Goal: Complete application form

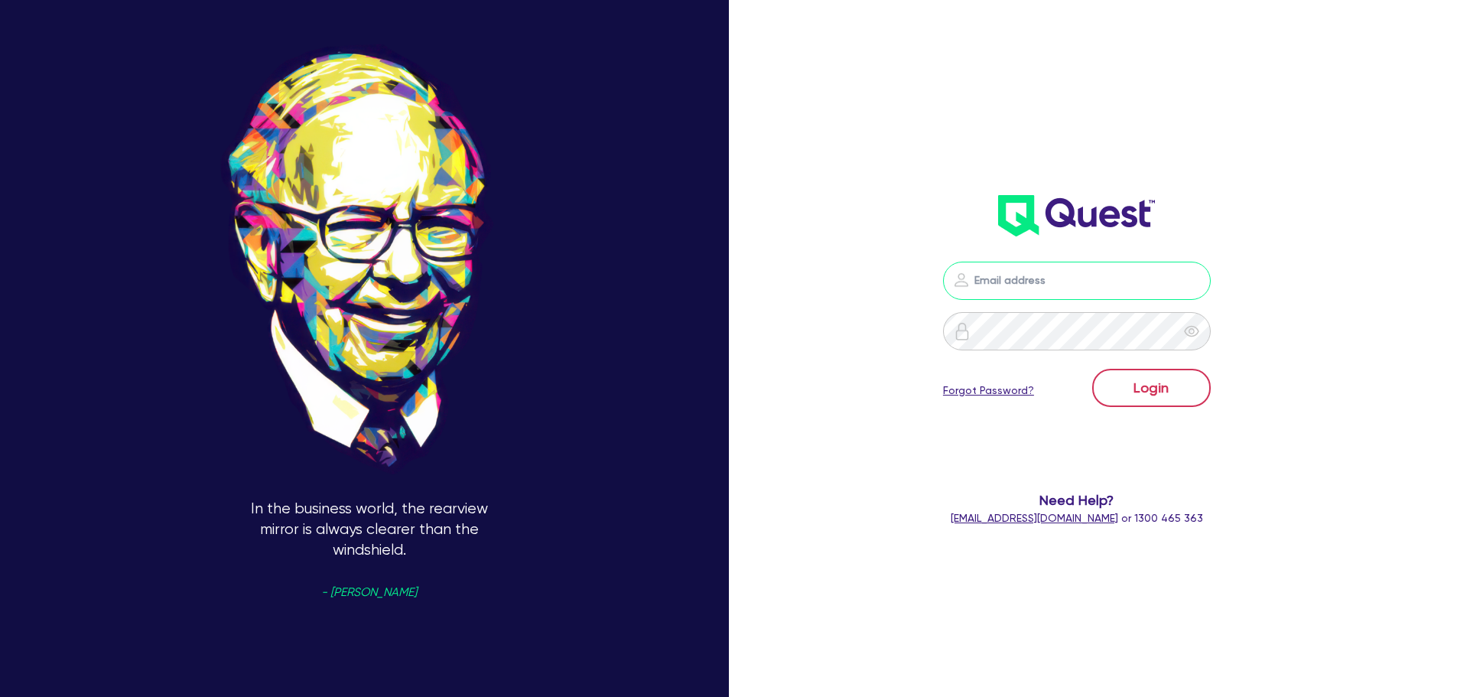
type input "[PERSON_NAME][EMAIL_ADDRESS][DOMAIN_NAME]"
click at [1149, 402] on button "Login" at bounding box center [1151, 388] width 119 height 38
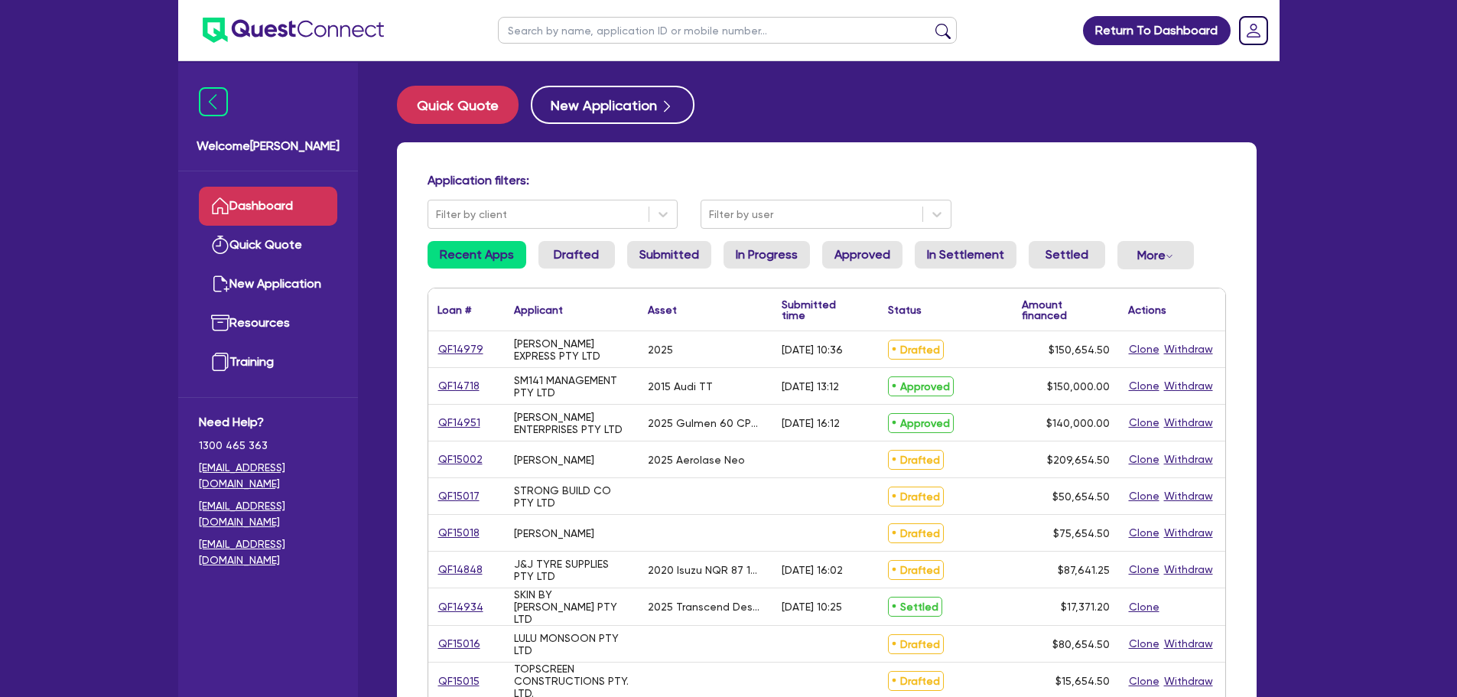
click at [659, 35] on input "text" at bounding box center [727, 30] width 459 height 27
type input "audley"
click at [931, 23] on button "submit" at bounding box center [943, 33] width 24 height 21
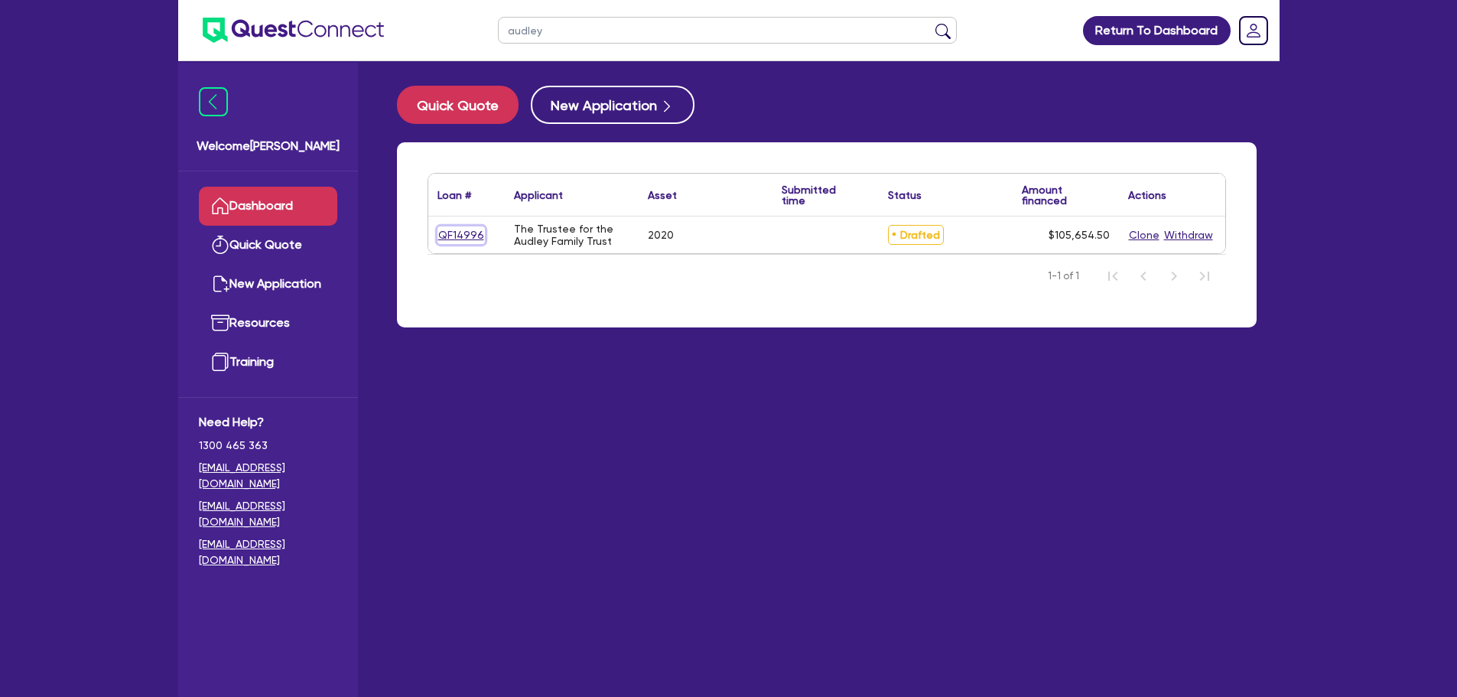
click at [464, 234] on link "QF14996" at bounding box center [461, 235] width 47 height 18
select select "CARS_AND_LIGHT_TRUCKS"
select select "PASSENGER_VEHICLES"
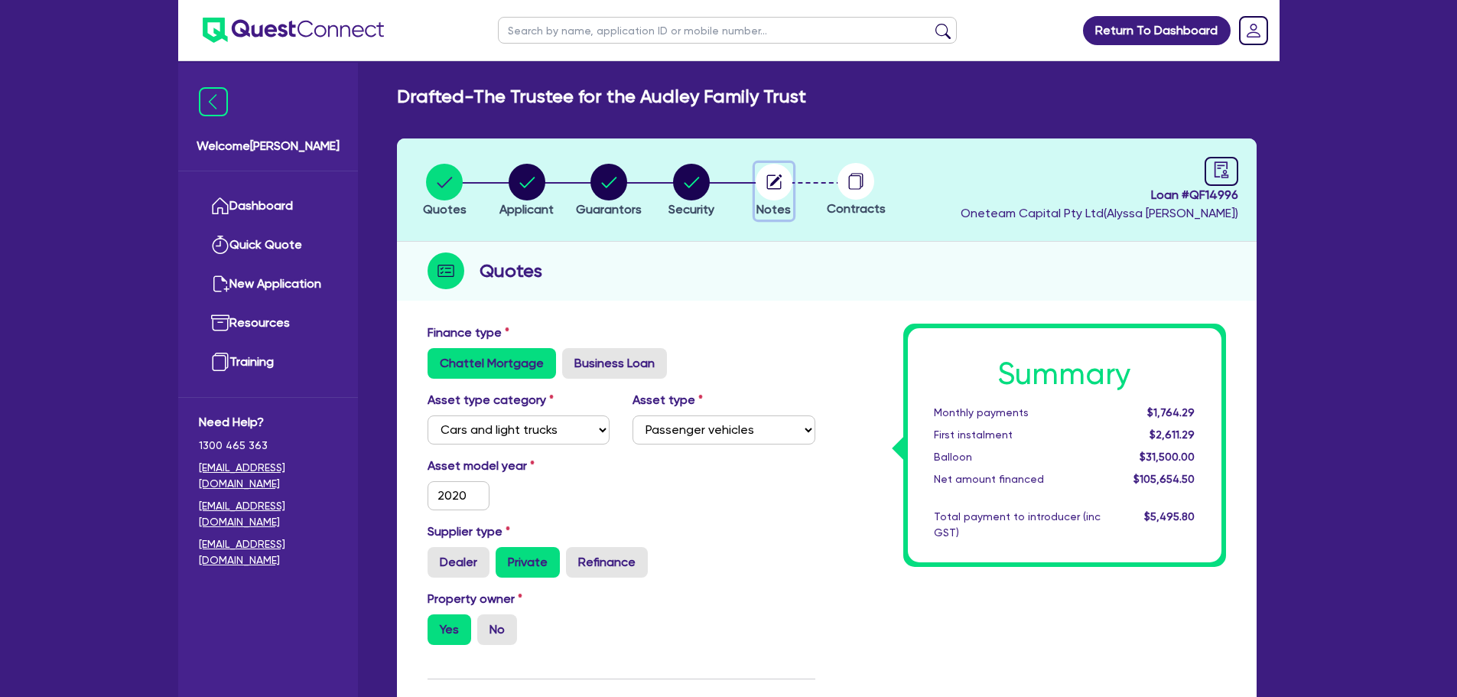
click at [777, 188] on circle "button" at bounding box center [774, 182] width 37 height 37
select select "Other"
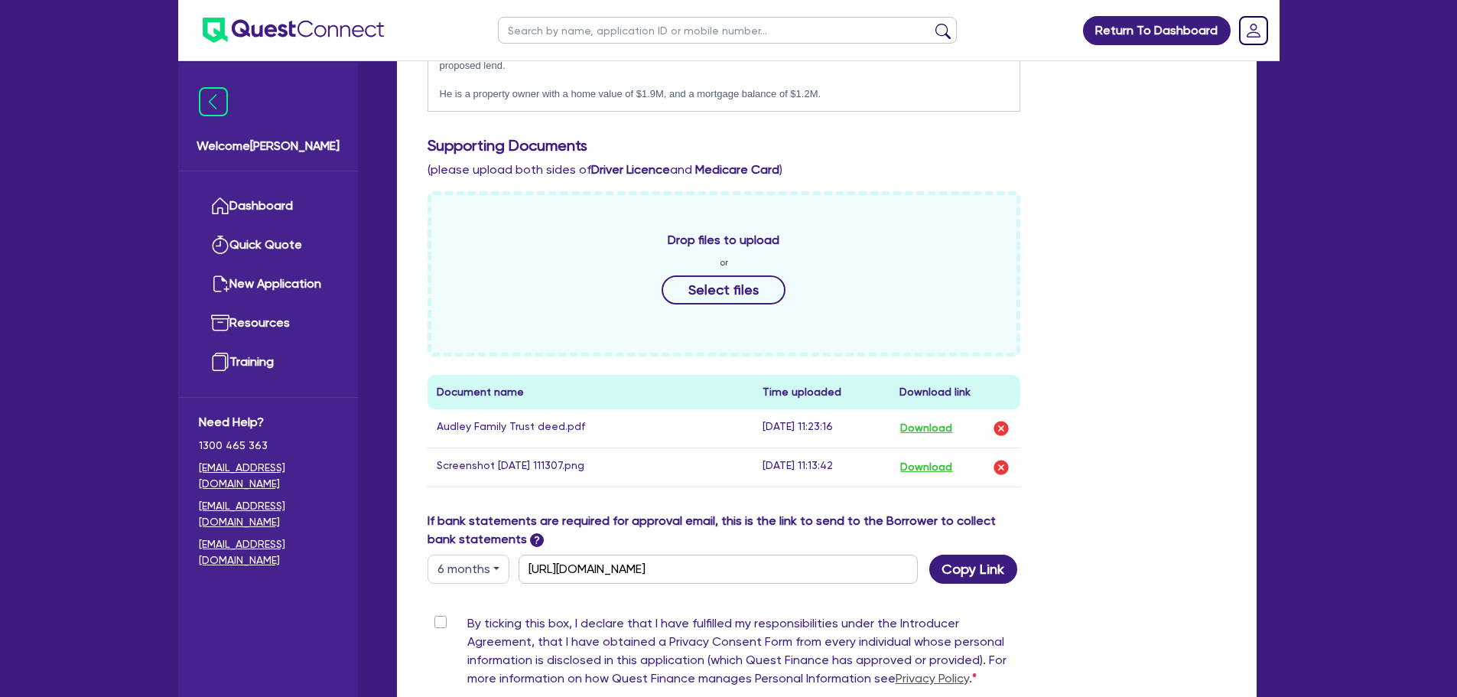
scroll to position [637, 0]
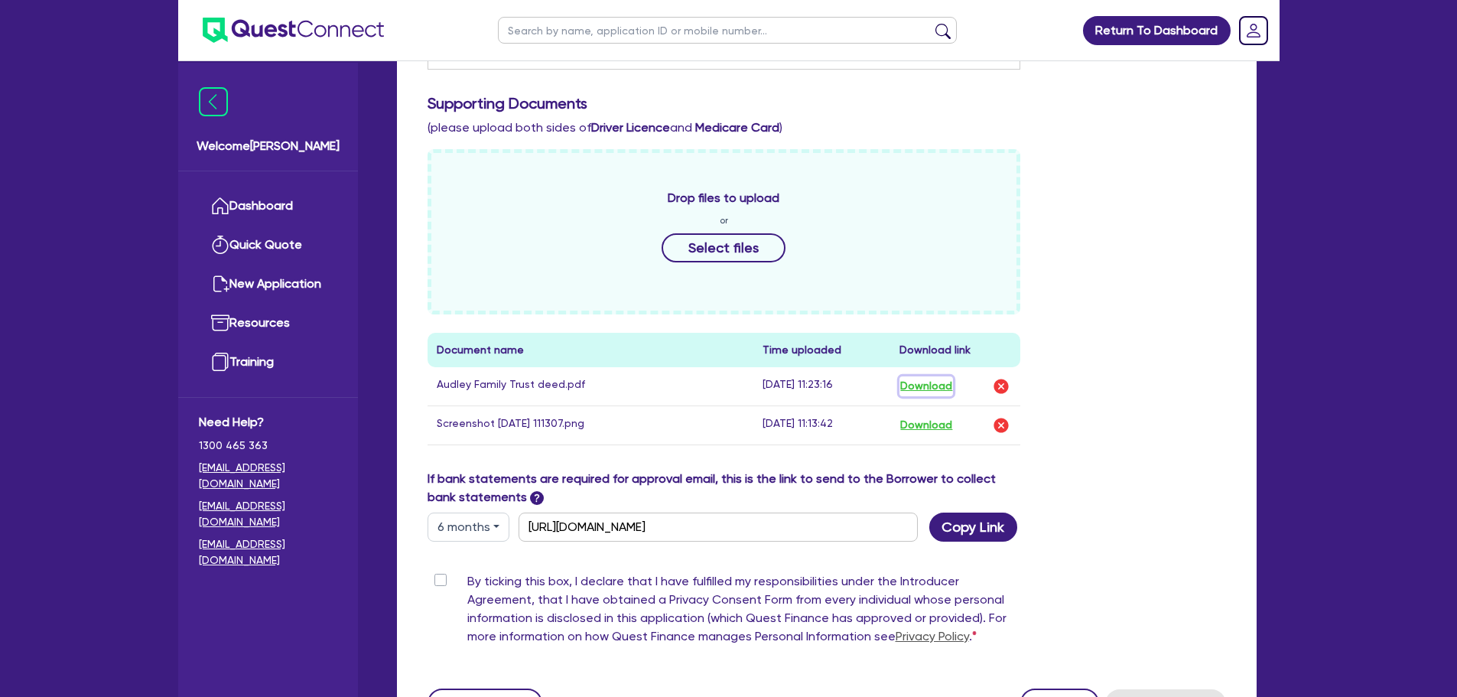
click at [915, 376] on button "Download" at bounding box center [927, 386] width 54 height 20
click at [927, 415] on button "Download" at bounding box center [927, 425] width 54 height 20
click at [996, 416] on img "button" at bounding box center [1001, 425] width 18 height 18
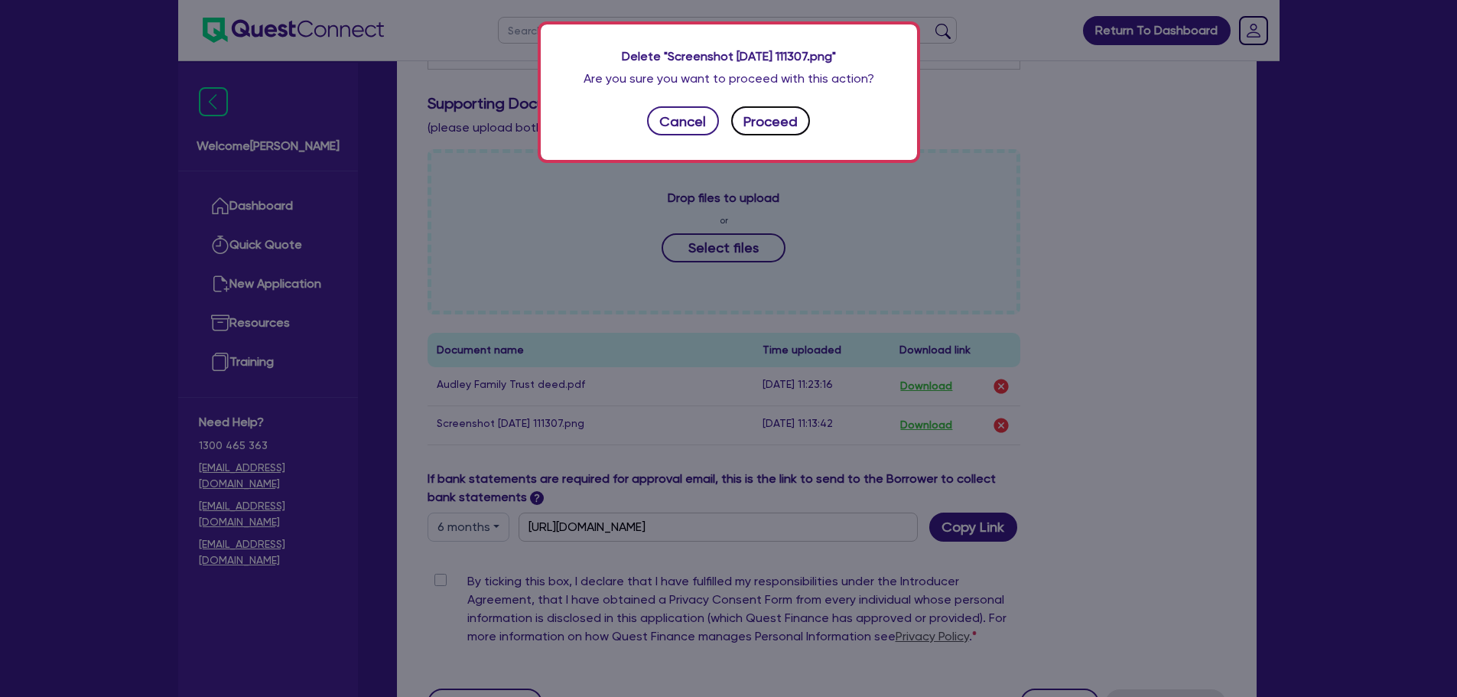
click at [787, 132] on button "Proceed" at bounding box center [771, 120] width 80 height 29
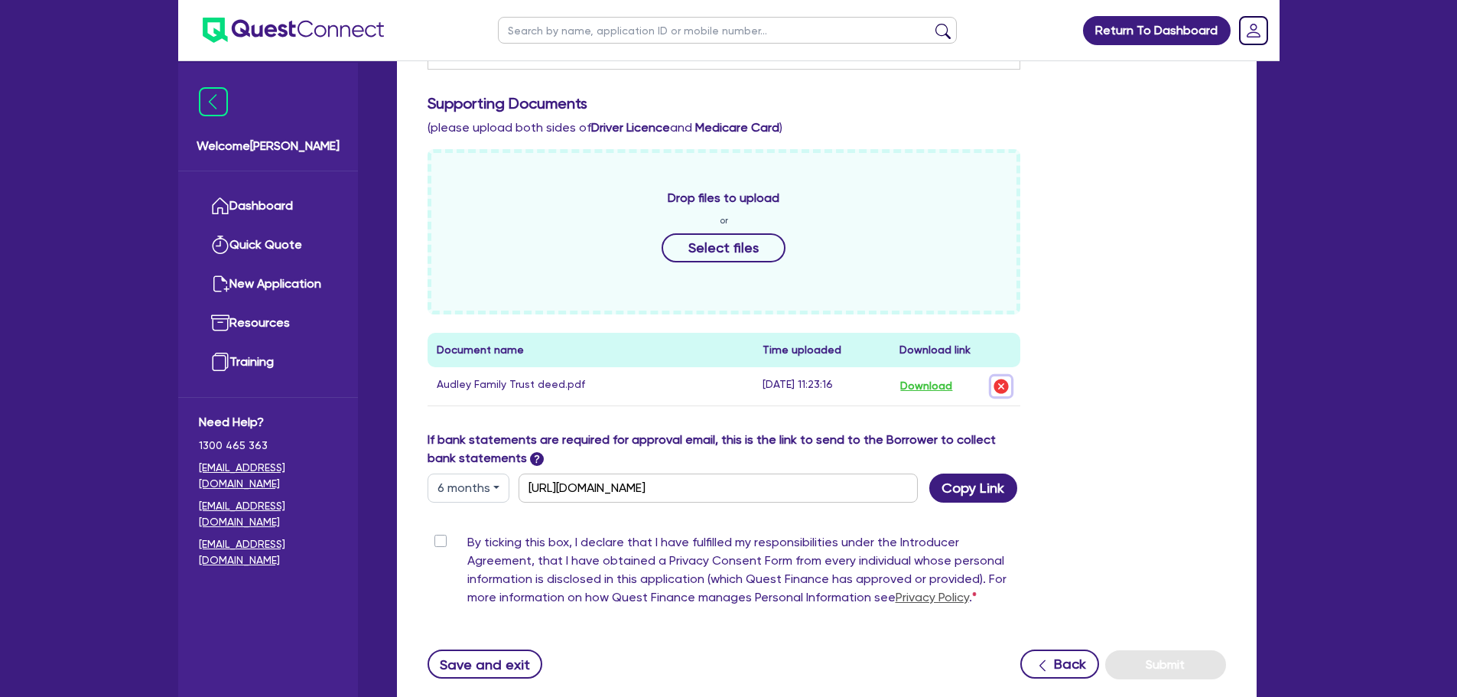
click at [1002, 377] on img "button" at bounding box center [1001, 386] width 18 height 18
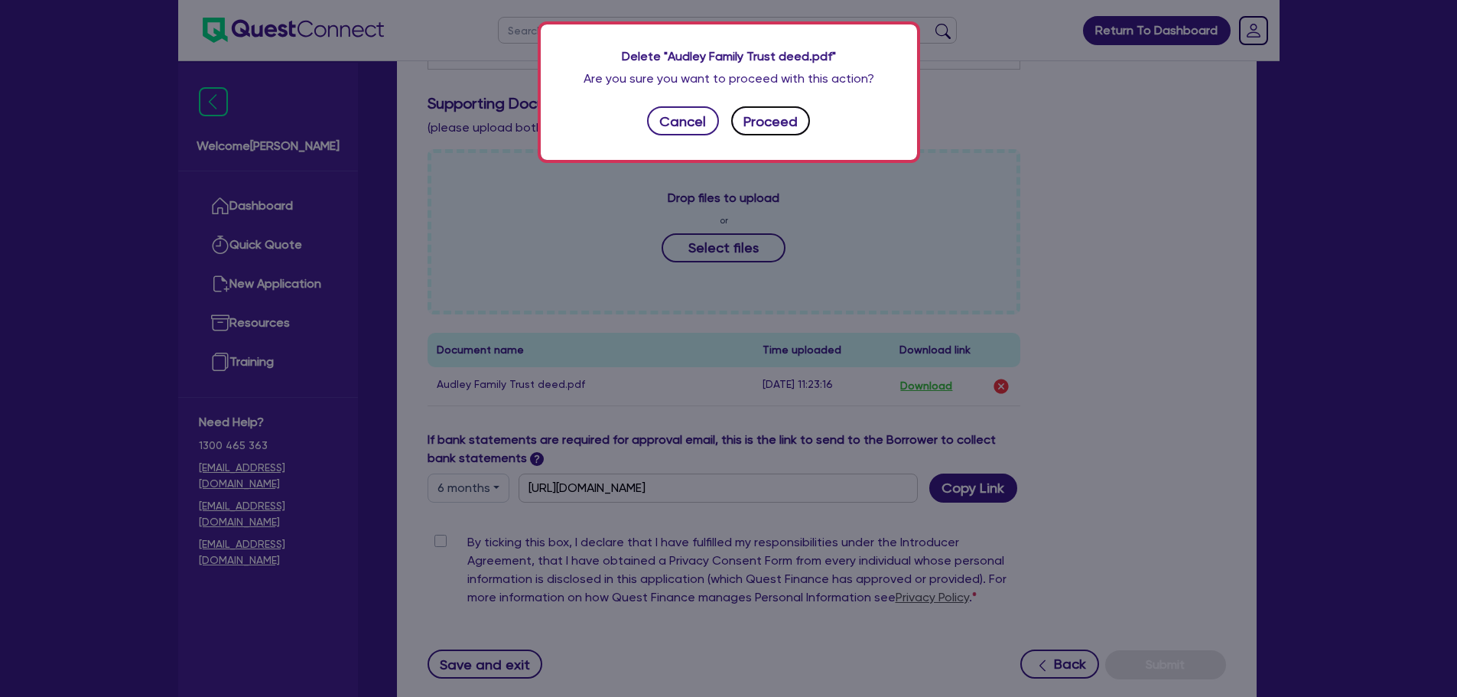
click at [778, 123] on button "Proceed" at bounding box center [771, 120] width 80 height 29
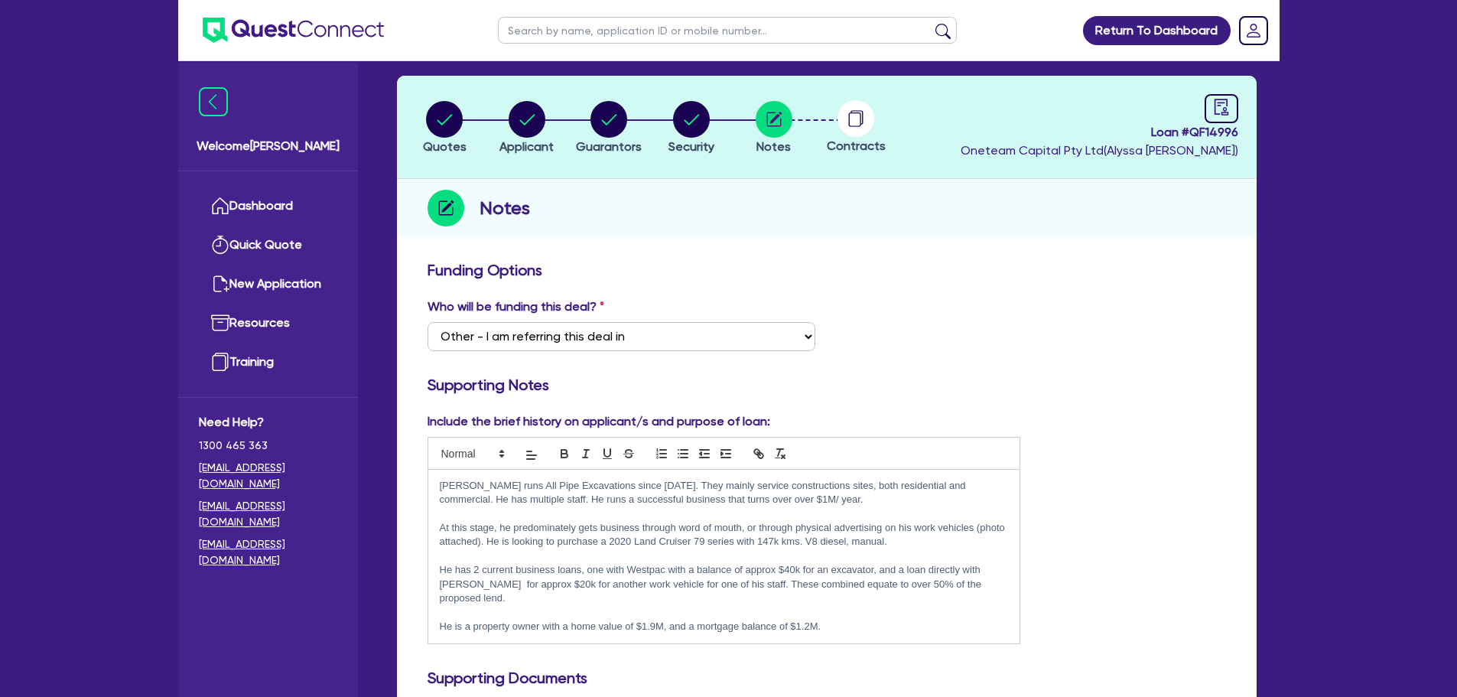
scroll to position [0, 0]
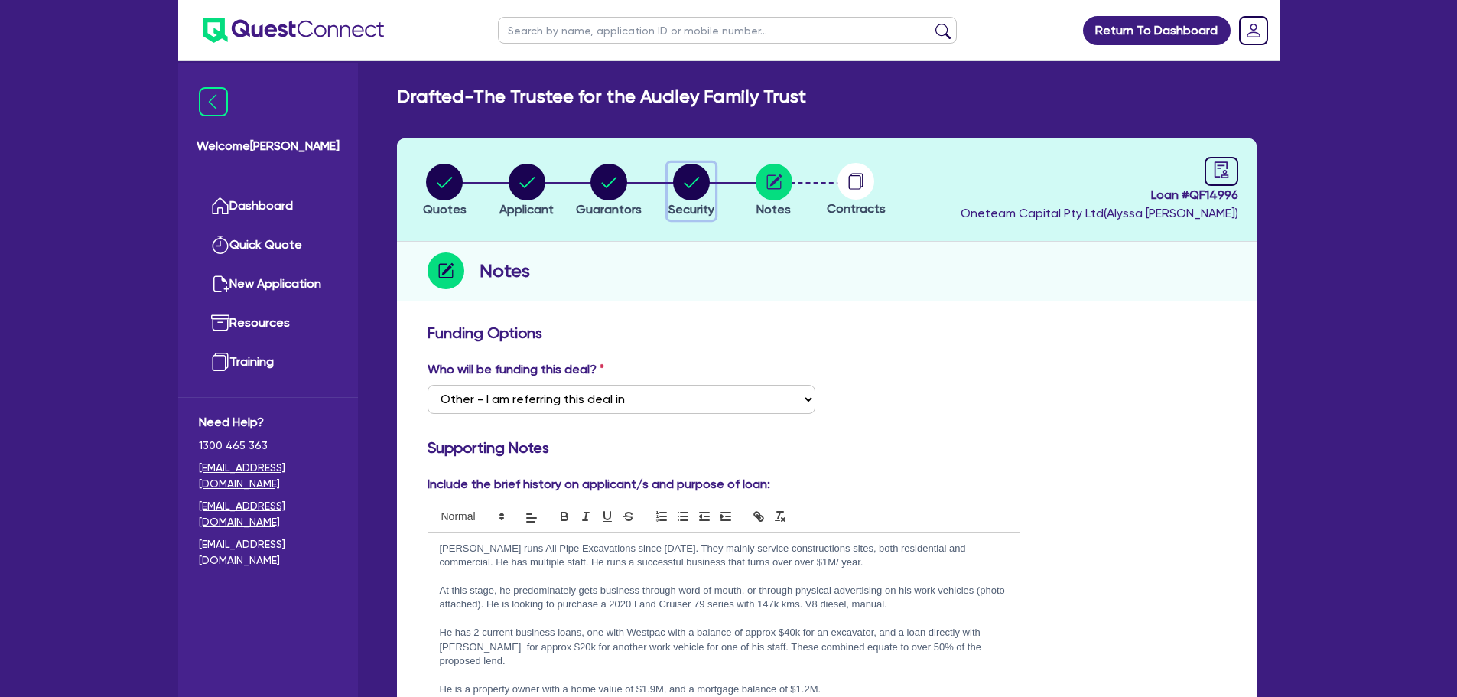
click at [679, 176] on circle "button" at bounding box center [691, 182] width 37 height 37
select select "CARS_AND_LIGHT_TRUCKS"
select select "PASSENGER_VEHICLES"
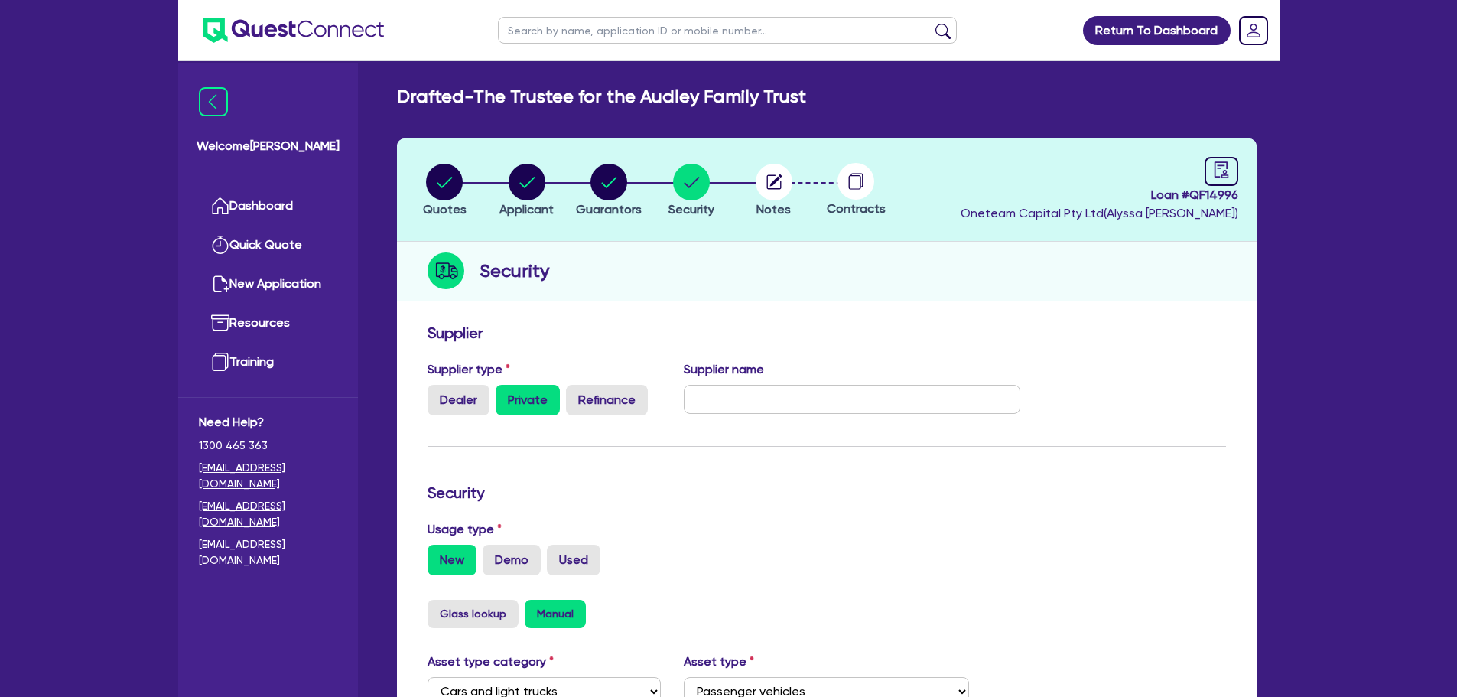
click at [689, 256] on div "Security" at bounding box center [827, 271] width 860 height 59
click at [767, 180] on icon "button" at bounding box center [774, 181] width 15 height 15
select select "Other"
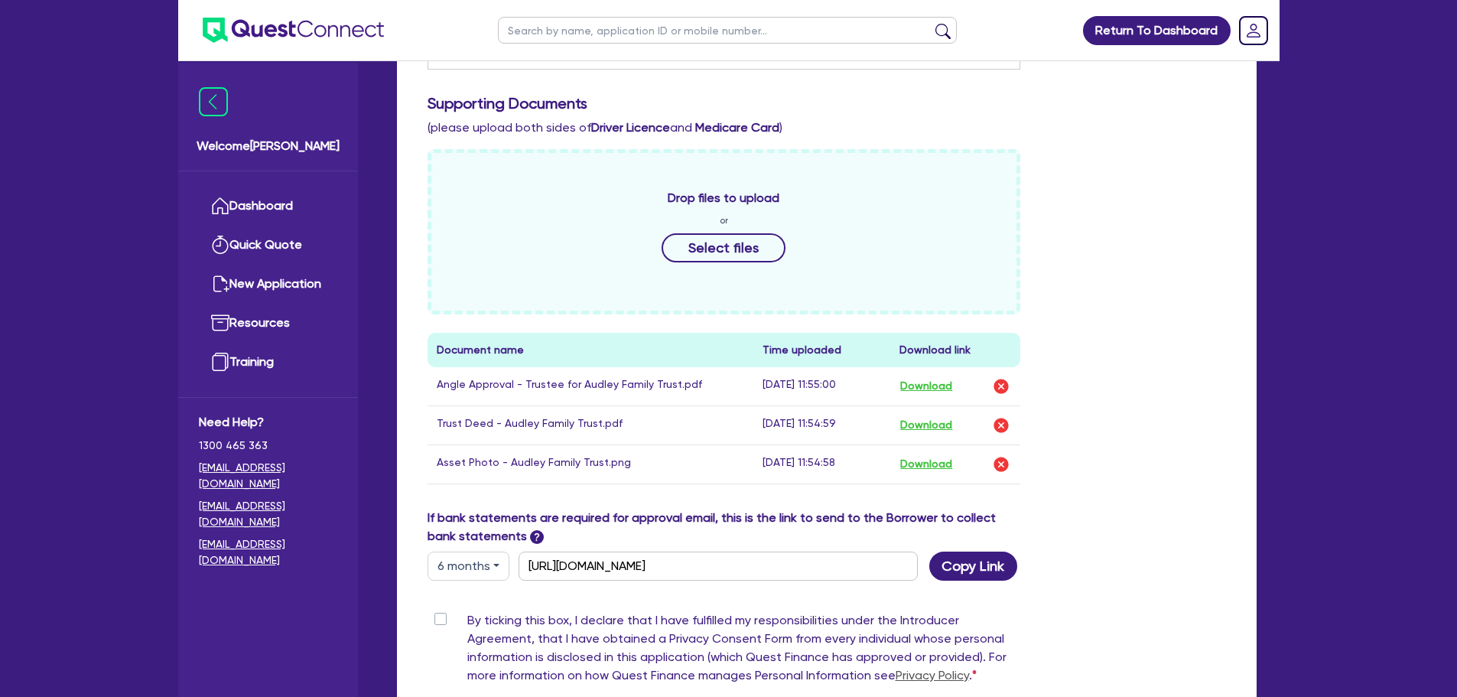
scroll to position [765, 0]
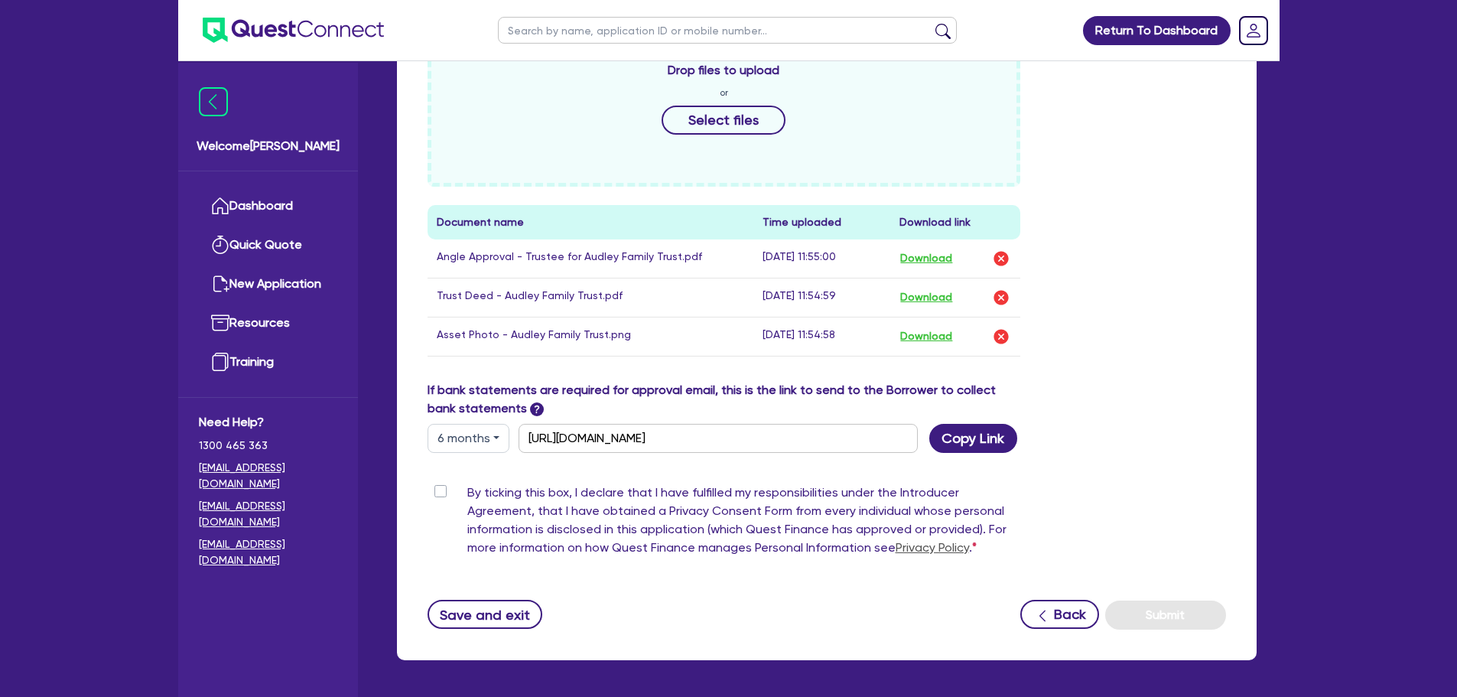
click at [467, 484] on label "By ticking this box, I declare that I have fulfilled my responsibilities under …" at bounding box center [744, 524] width 554 height 80
click at [440, 484] on input "By ticking this box, I declare that I have fulfilled my responsibilities under …" at bounding box center [434, 491] width 12 height 15
checkbox input "true"
click at [1187, 601] on button "Submit" at bounding box center [1165, 615] width 121 height 29
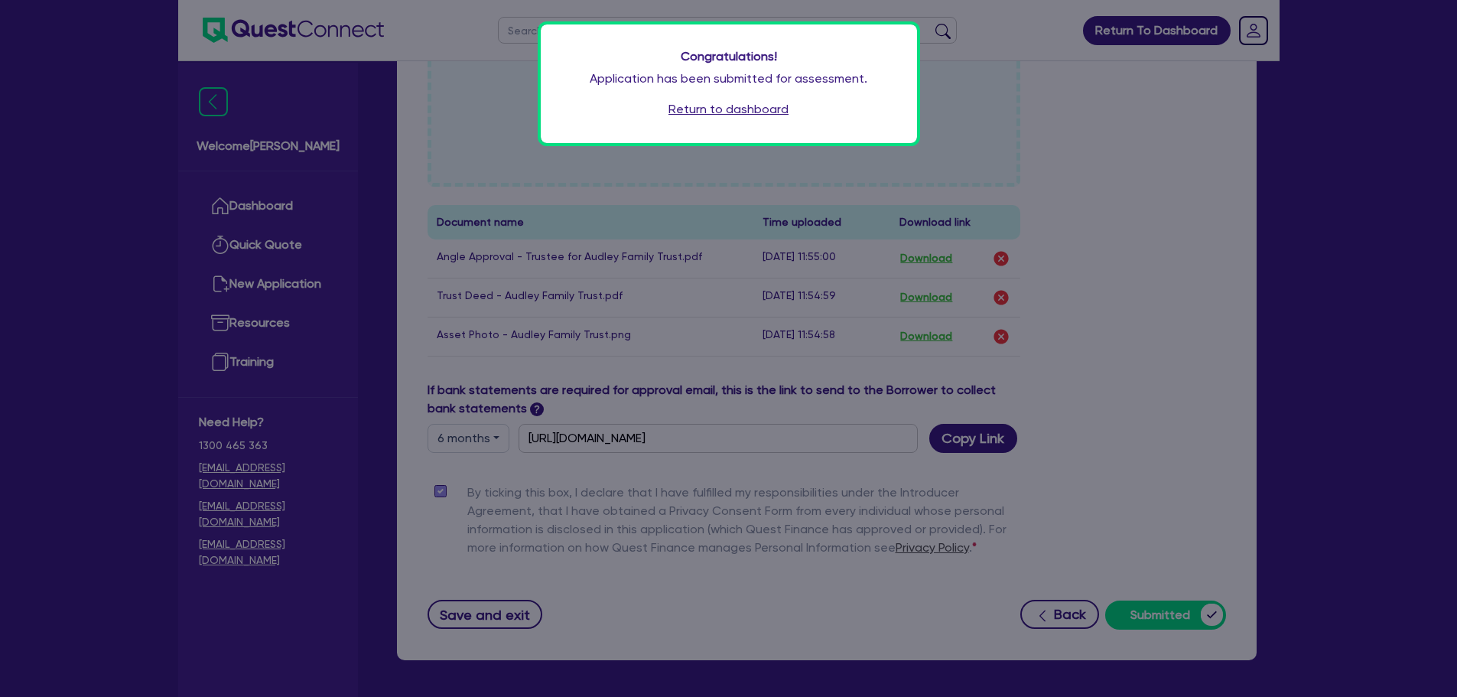
click at [765, 106] on link "Return to dashboard" at bounding box center [729, 109] width 120 height 18
